Goal: Task Accomplishment & Management: Use online tool/utility

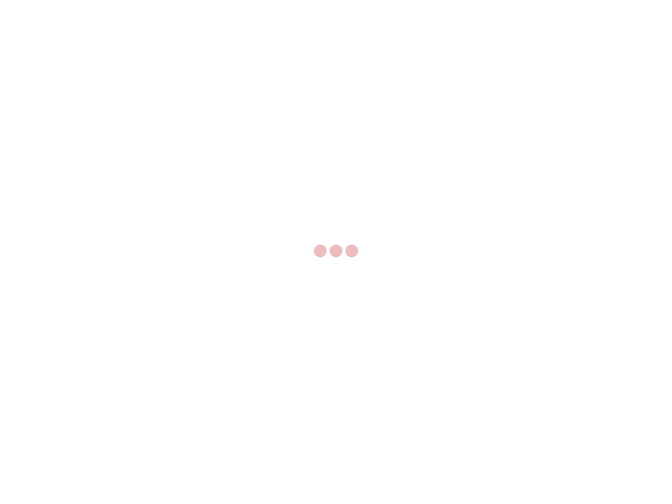
select select "US"
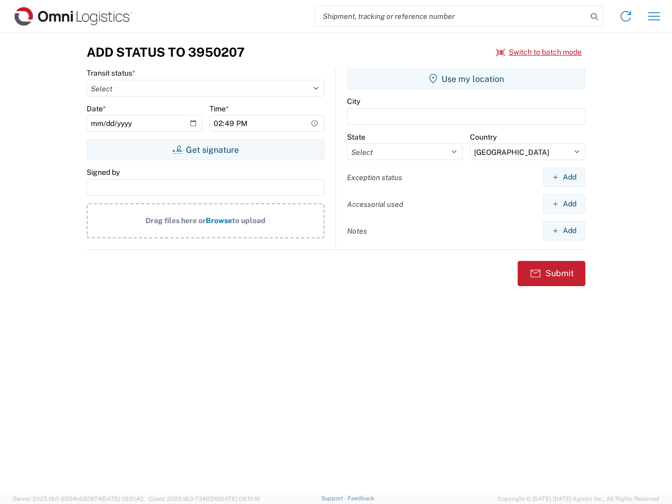
click at [451, 16] on input "search" at bounding box center [451, 16] width 272 height 20
click at [594, 17] on icon at bounding box center [594, 16] width 15 height 15
click at [626, 16] on icon at bounding box center [626, 16] width 17 height 17
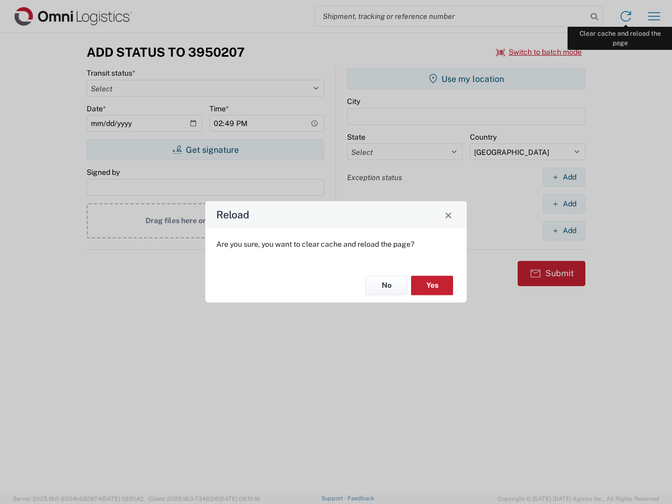
click at [654, 16] on div "Reload Are you sure, you want to clear cache and reload the page? No Yes" at bounding box center [336, 252] width 672 height 504
click at [539, 52] on div "Reload Are you sure, you want to clear cache and reload the page? No Yes" at bounding box center [336, 252] width 672 height 504
click at [205, 150] on div "Reload Are you sure, you want to clear cache and reload the page? No Yes" at bounding box center [336, 252] width 672 height 504
click at [466, 79] on div "Reload Are you sure, you want to clear cache and reload the page? No Yes" at bounding box center [336, 252] width 672 height 504
click at [564, 177] on div "Reload Are you sure, you want to clear cache and reload the page? No Yes" at bounding box center [336, 252] width 672 height 504
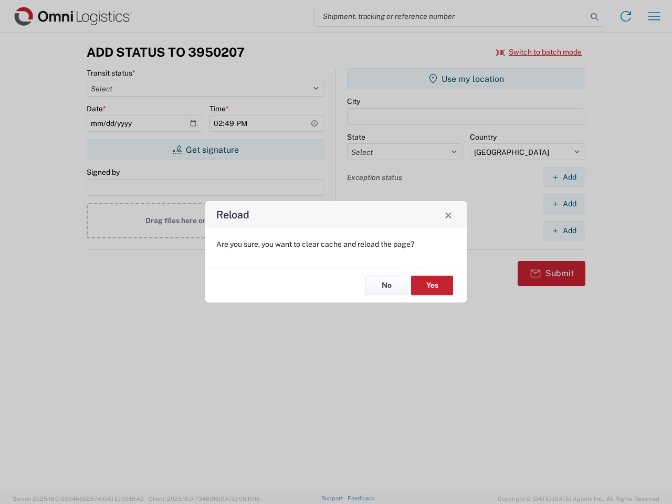
click at [564, 204] on div "Reload Are you sure, you want to clear cache and reload the page? No Yes" at bounding box center [336, 252] width 672 height 504
click at [564, 231] on div "Reload Are you sure, you want to clear cache and reload the page? No Yes" at bounding box center [336, 252] width 672 height 504
